Goal: Task Accomplishment & Management: Manage account settings

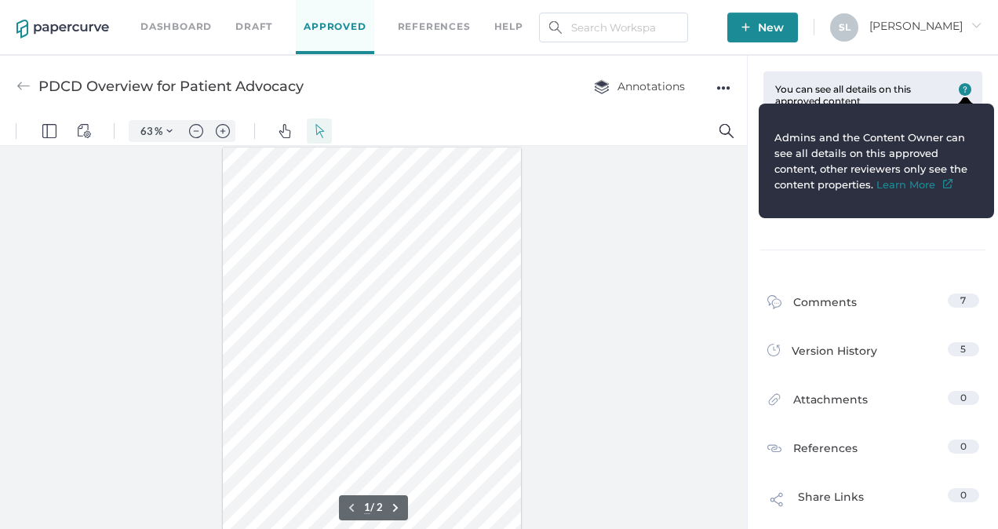
click at [959, 88] on img at bounding box center [965, 89] width 13 height 13
click at [877, 232] on div "Approvals 100% Completed on [DATE]" at bounding box center [873, 191] width 237 height 115
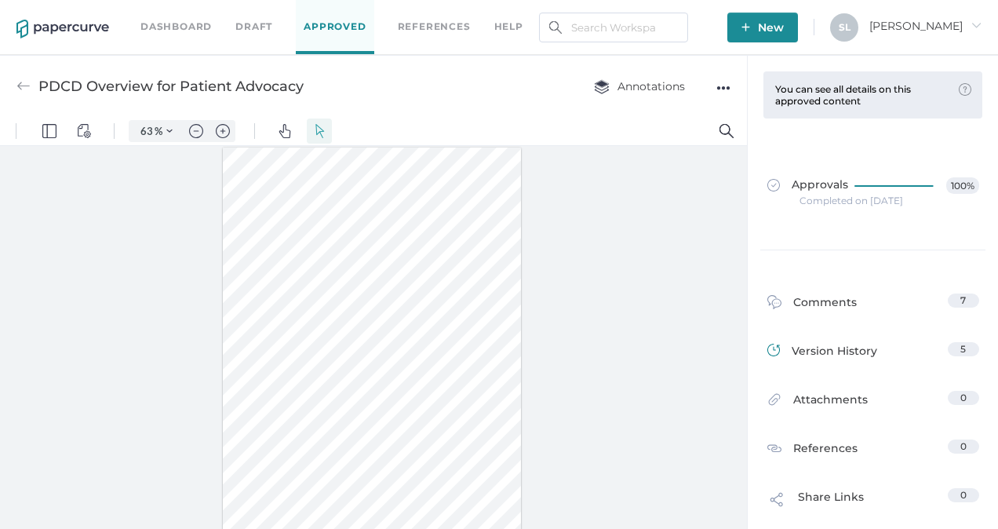
click at [848, 345] on div "Version History" at bounding box center [823, 353] width 110 height 22
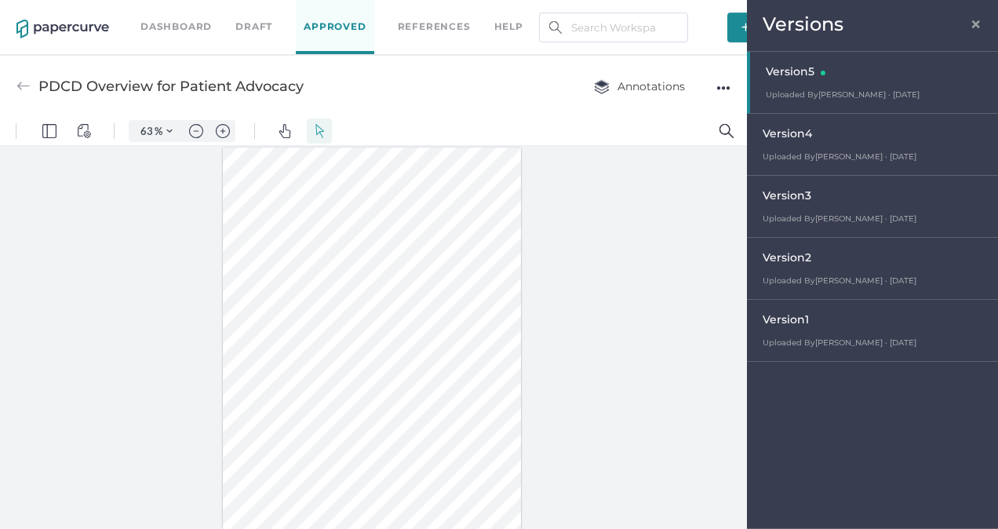
click at [844, 97] on span "Uploaded By [PERSON_NAME] · [DATE]" at bounding box center [843, 94] width 154 height 10
click at [976, 24] on span "×" at bounding box center [976, 22] width 13 height 13
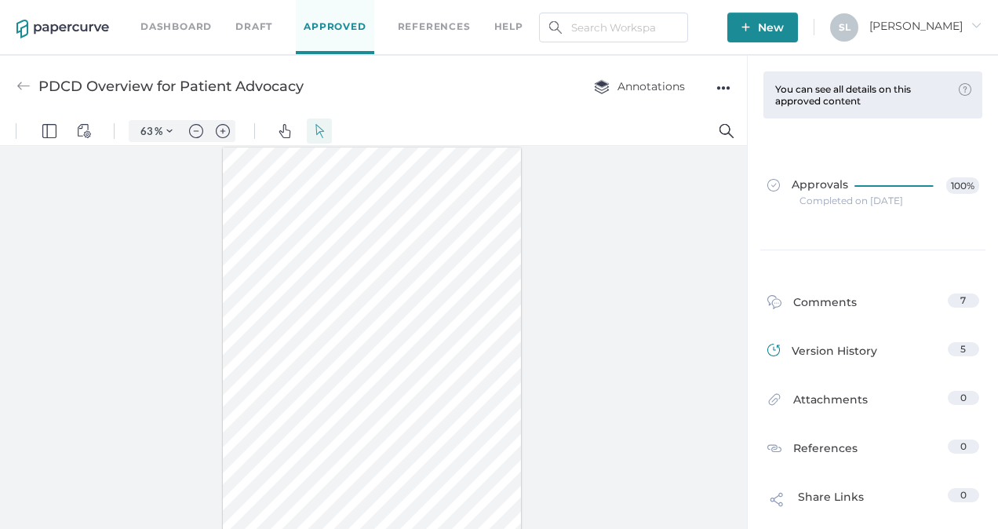
click at [819, 349] on div "Version History" at bounding box center [823, 353] width 110 height 22
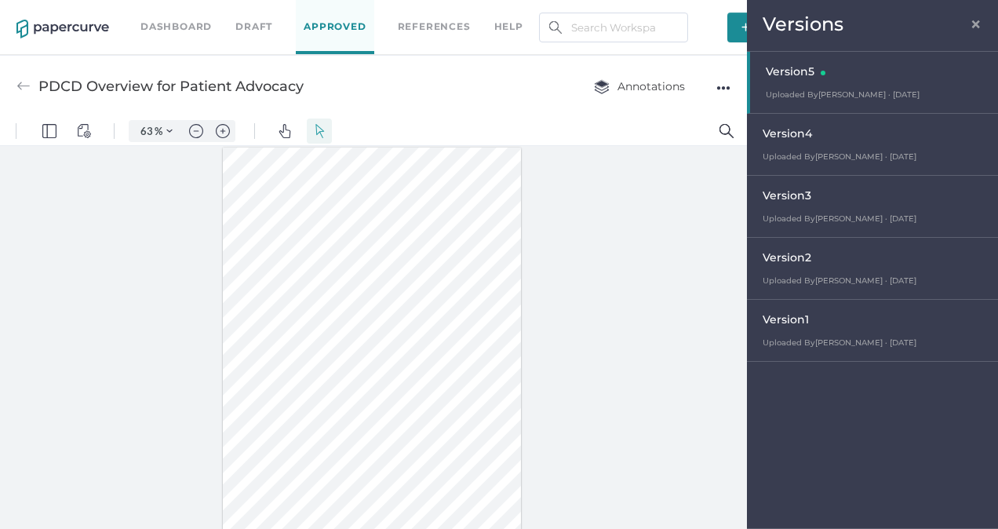
click at [807, 264] on div "Version 2" at bounding box center [877, 260] width 228 height 22
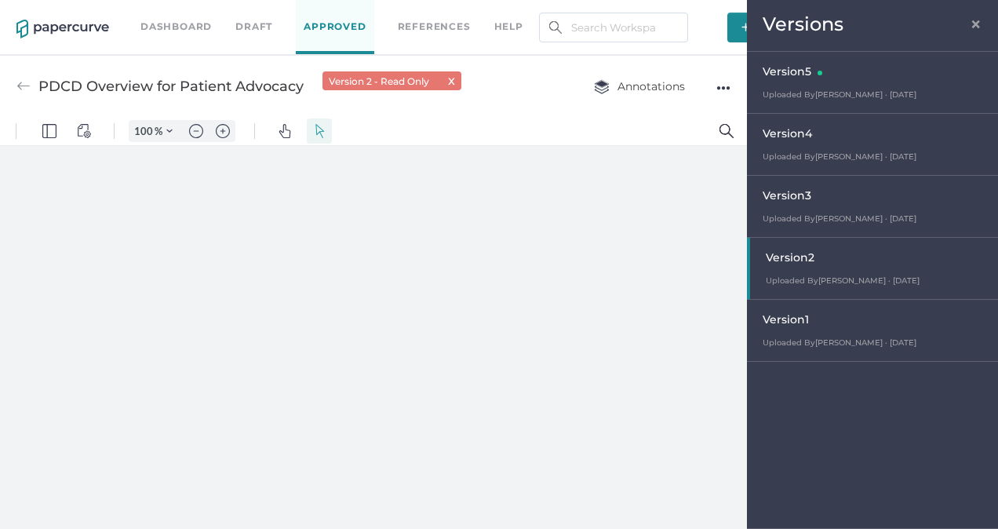
type input "63"
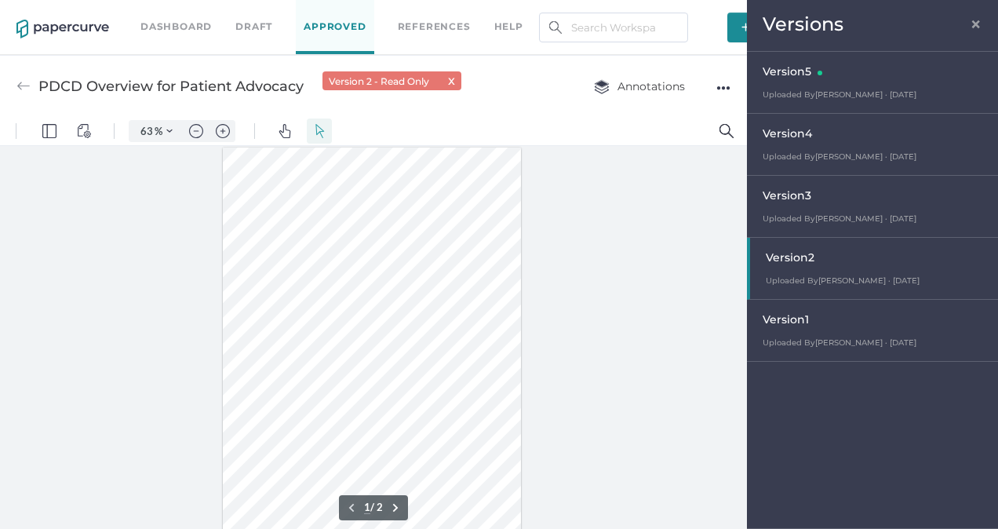
click at [975, 20] on span "×" at bounding box center [976, 22] width 13 height 13
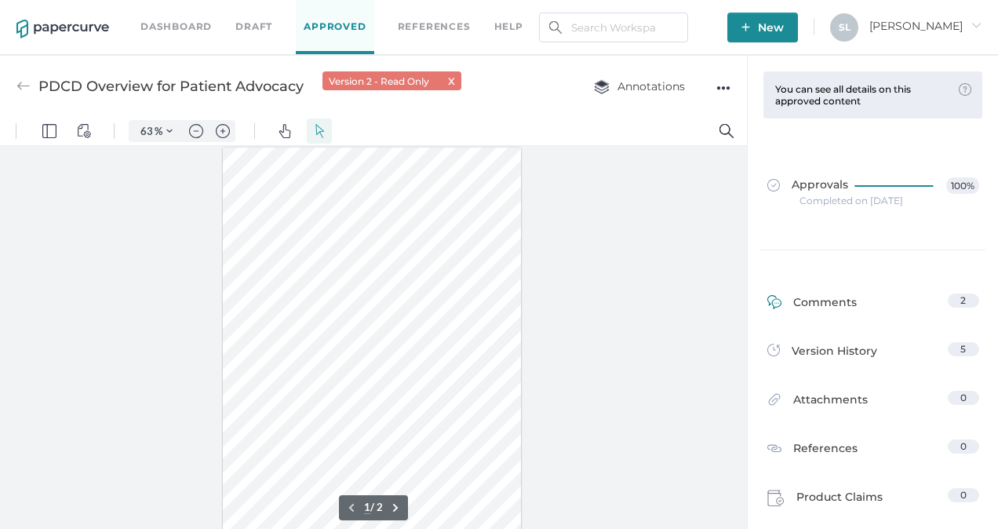
click at [823, 303] on div "Comments" at bounding box center [812, 306] width 89 height 24
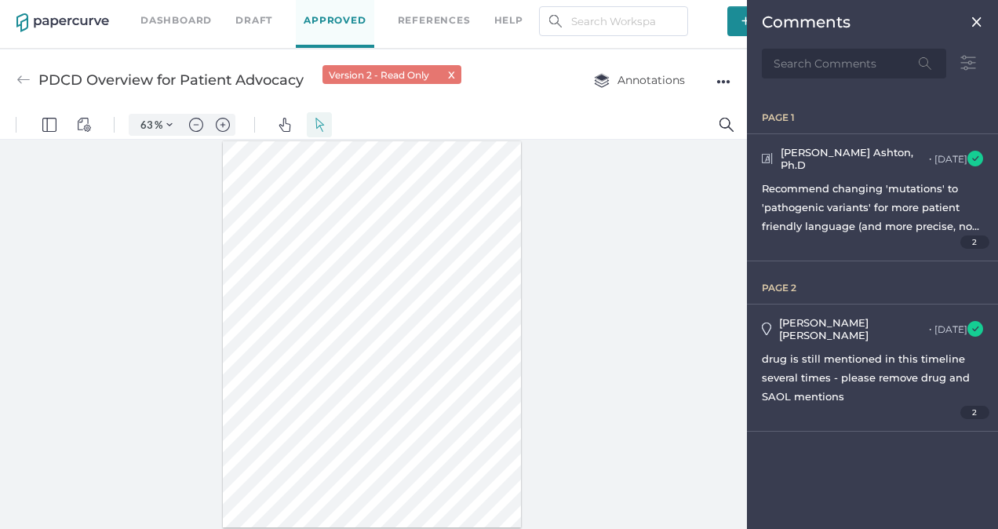
click at [975, 235] on span "2" at bounding box center [975, 241] width 29 height 13
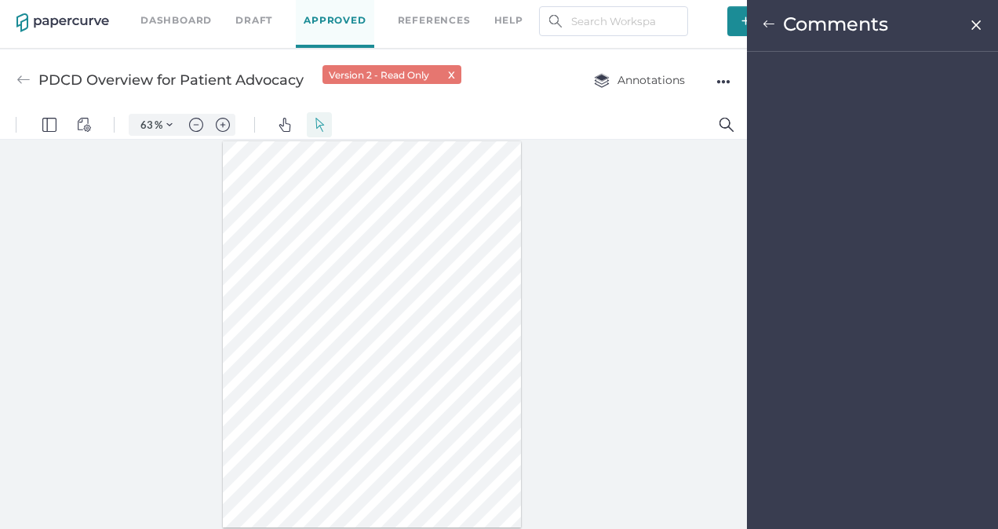
scroll to position [34, 0]
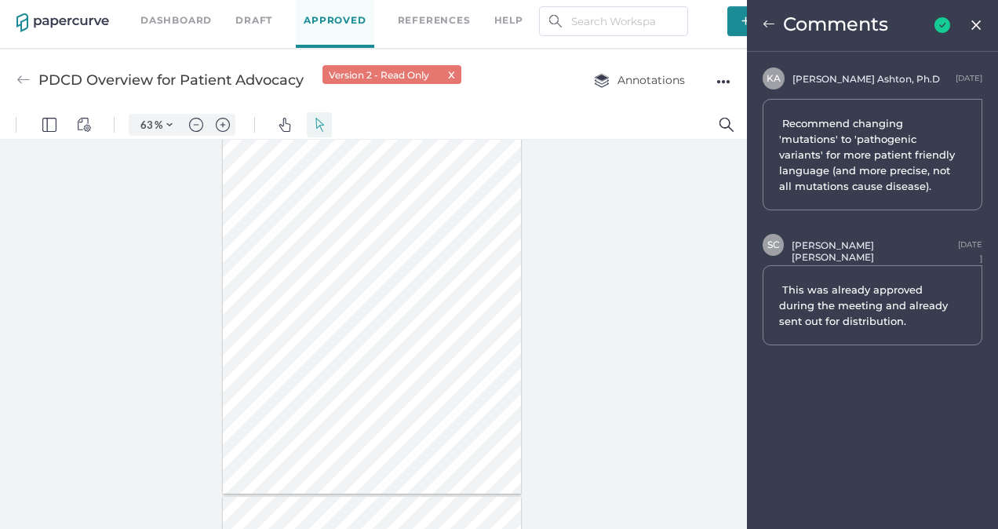
click at [972, 22] on img at bounding box center [976, 25] width 13 height 13
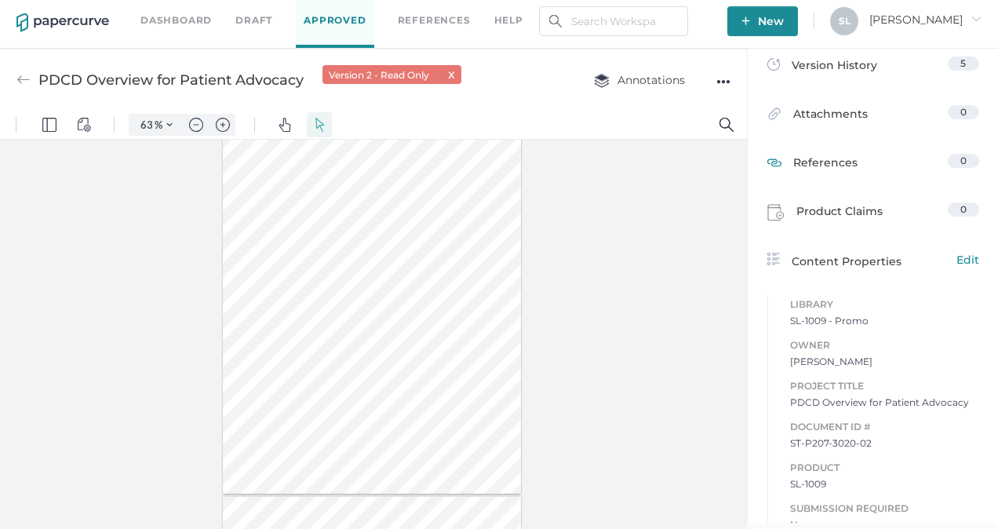
scroll to position [314, 0]
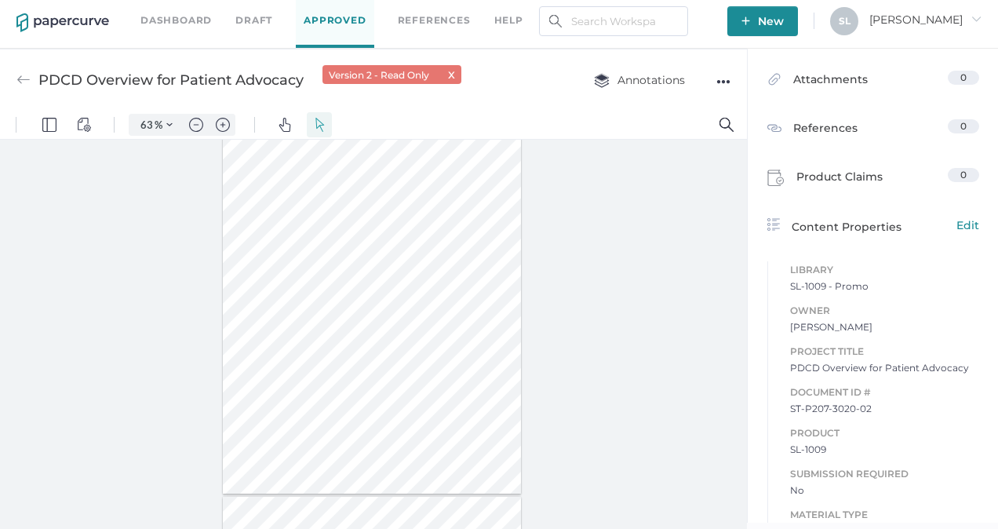
click at [319, 17] on link "Approved" at bounding box center [335, 21] width 78 height 54
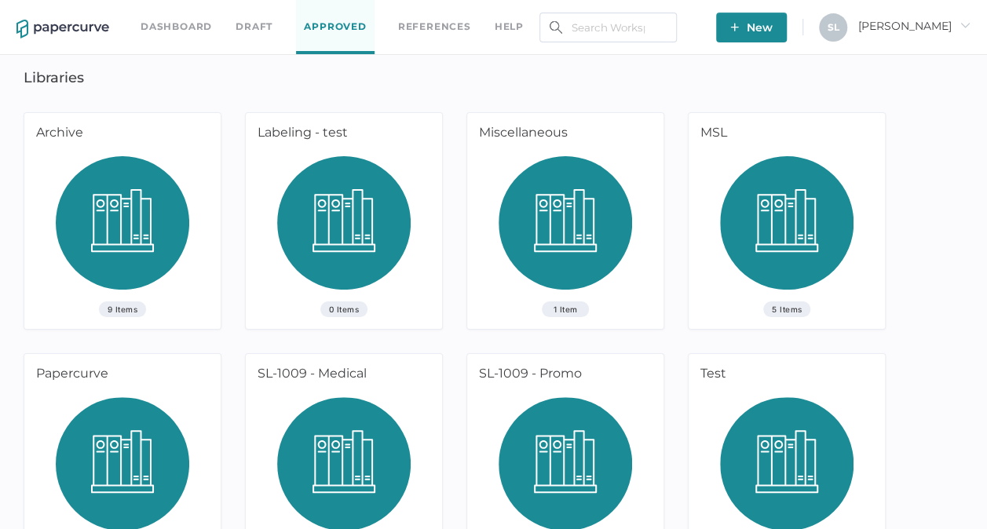
scroll to position [52, 0]
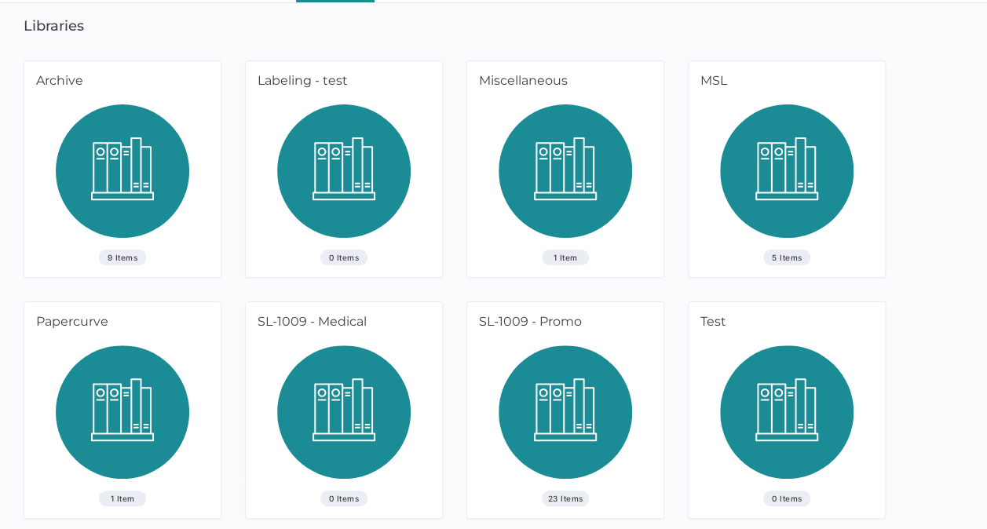
click at [531, 348] on img at bounding box center [564, 417] width 133 height 145
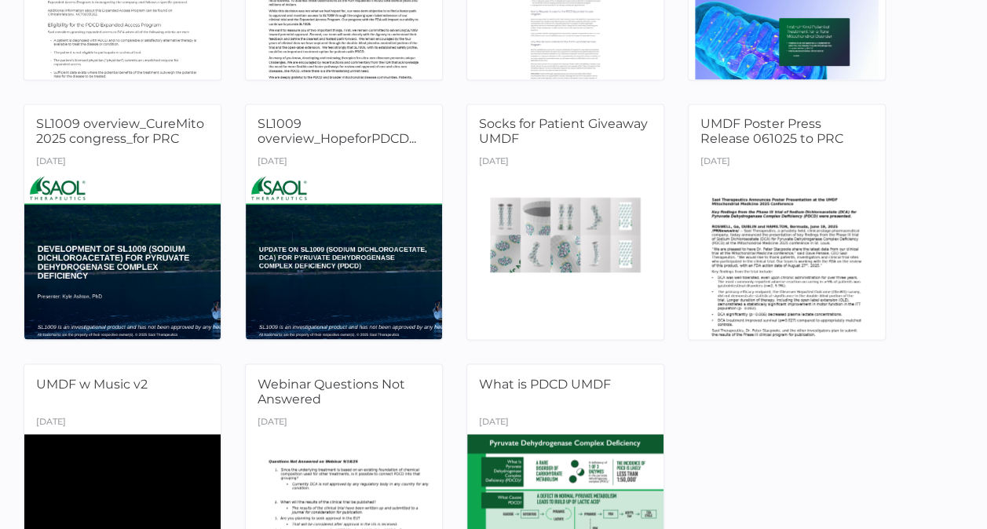
scroll to position [1177, 0]
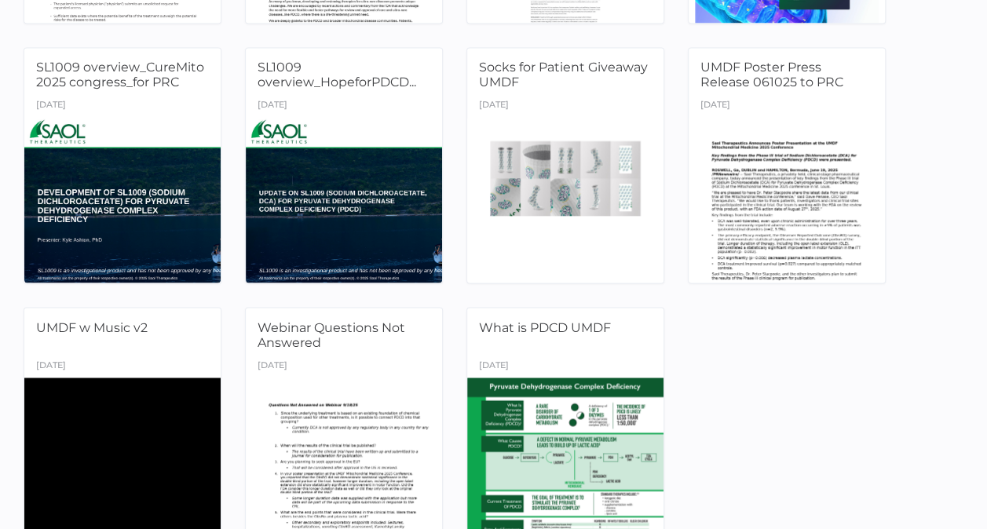
click at [349, 323] on span "Webinar Questions Not Answered" at bounding box center [331, 334] width 148 height 30
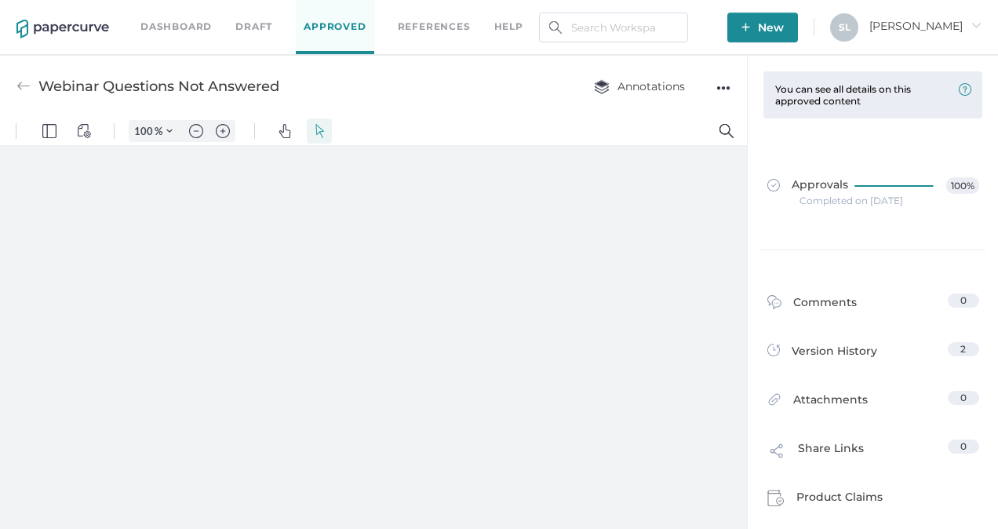
type input "63"
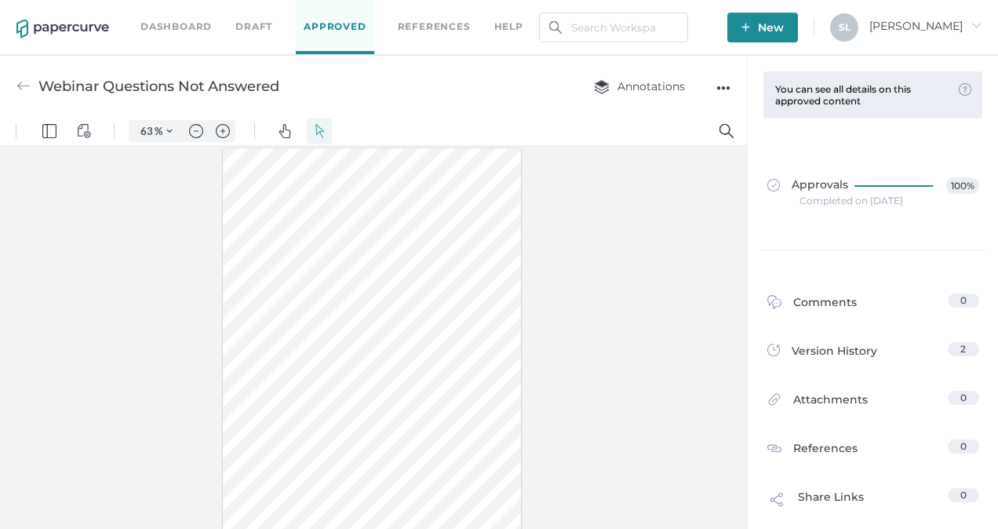
click at [181, 324] on div at bounding box center [373, 341] width 747 height 390
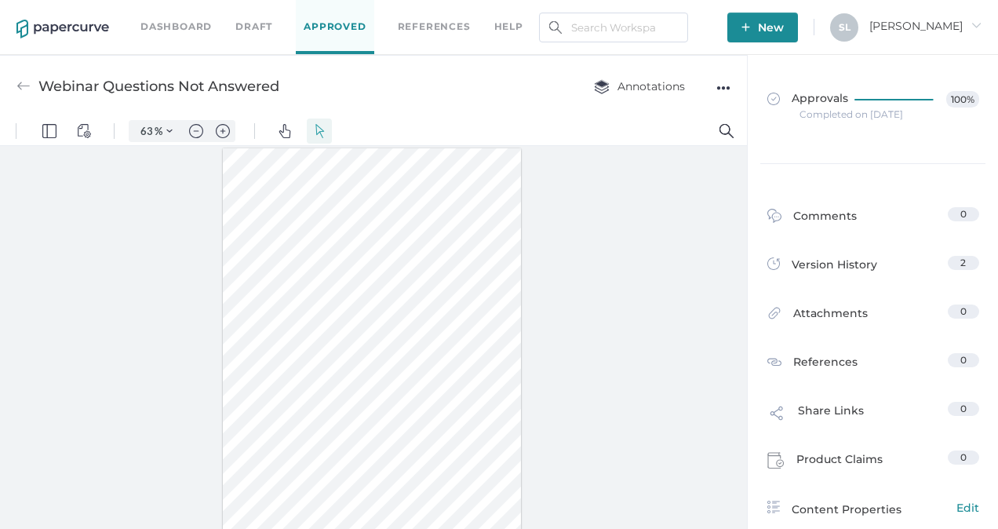
scroll to position [157, 0]
